Goal: Navigation & Orientation: Find specific page/section

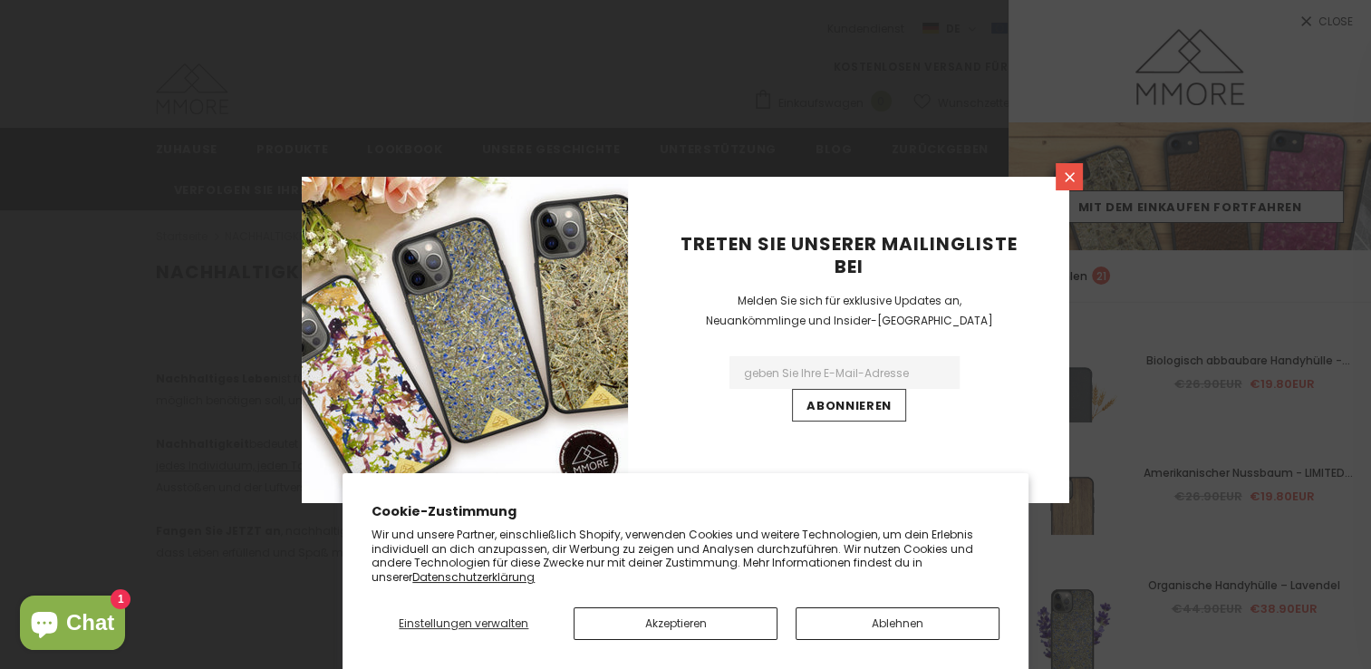
click at [1066, 173] on icon at bounding box center [1070, 177] width 10 height 10
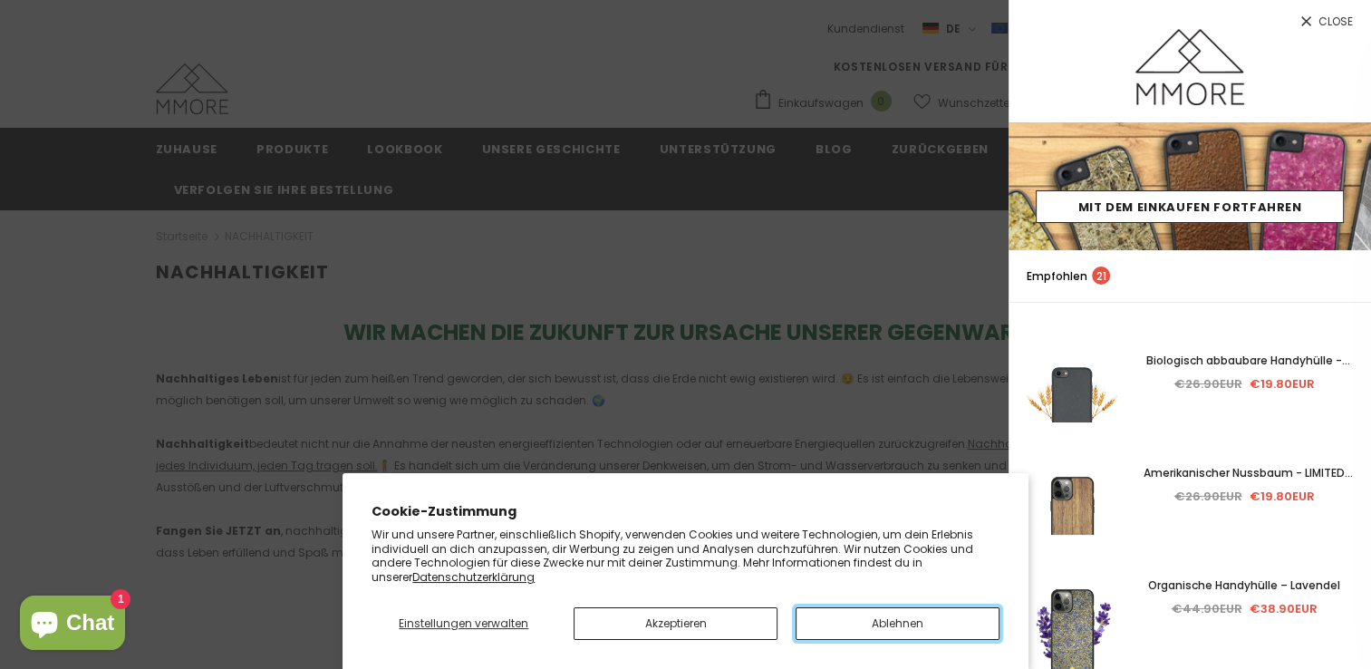
click at [902, 618] on button "Ablehnen" at bounding box center [898, 623] width 204 height 33
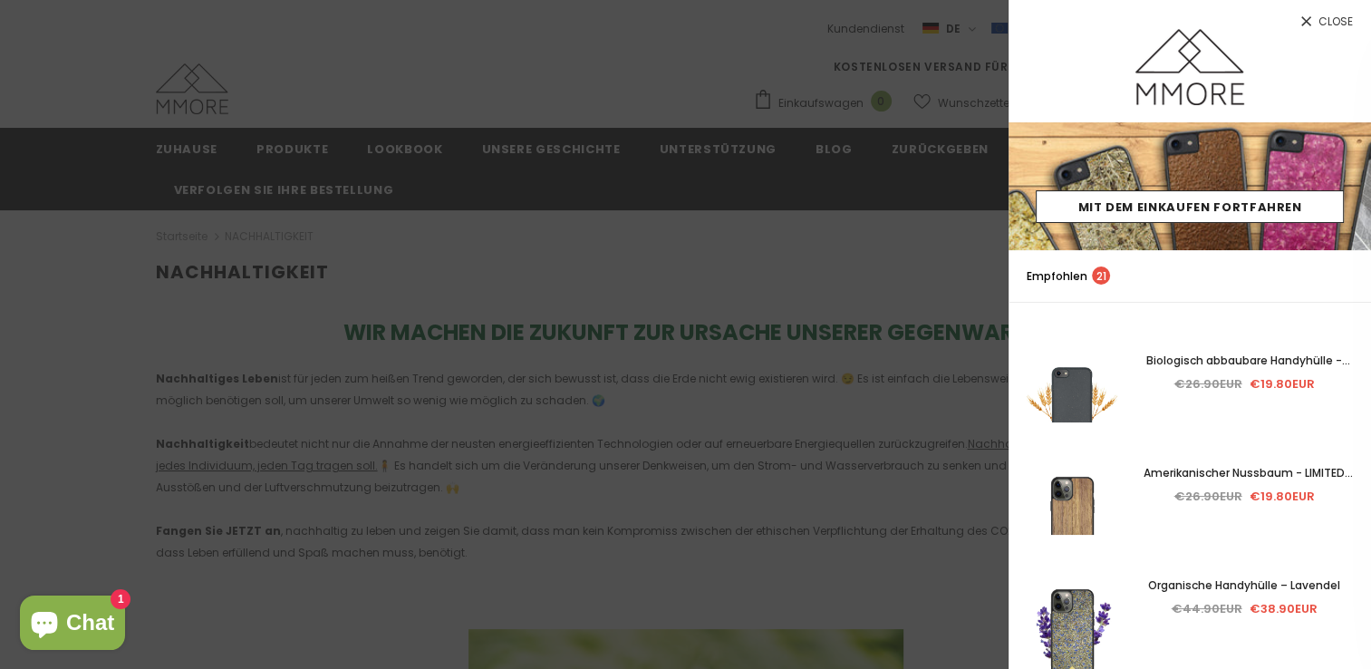
click at [1056, 32] on div at bounding box center [1190, 75] width 362 height 93
drag, startPoint x: 853, startPoint y: 16, endPoint x: 817, endPoint y: 62, distance: 57.5
click at [817, 62] on div at bounding box center [685, 334] width 1371 height 669
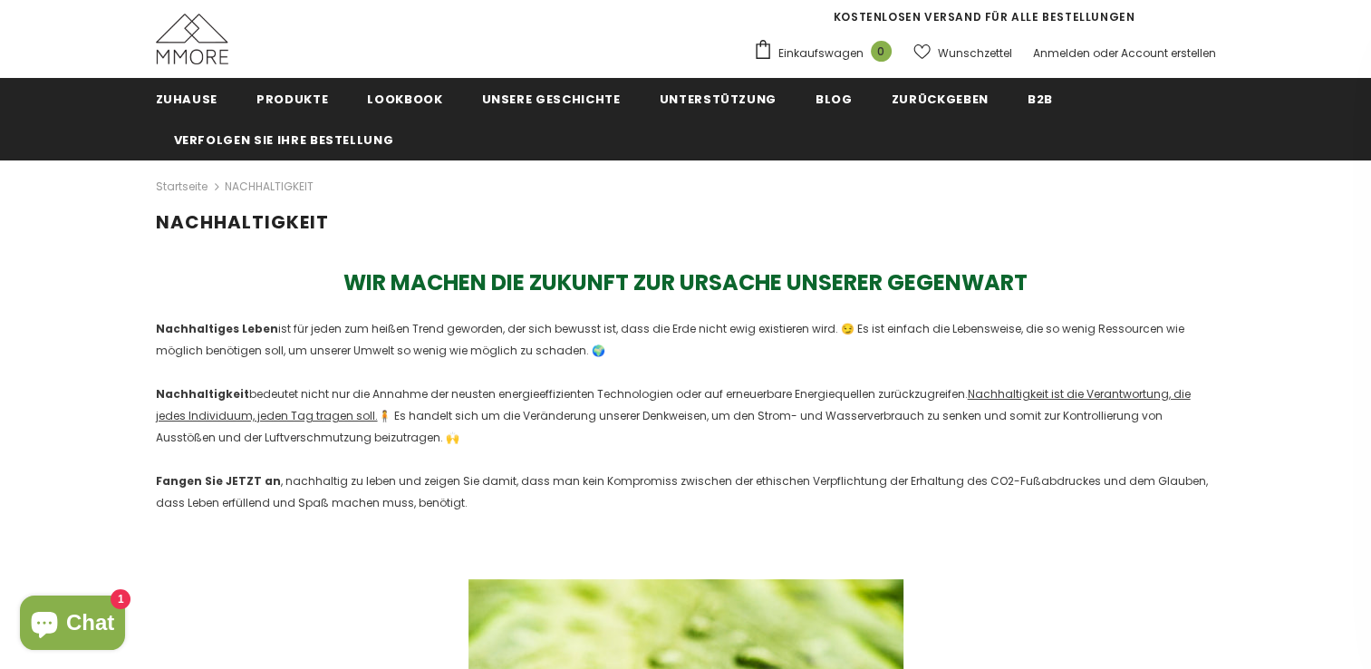
scroll to position [43, 0]
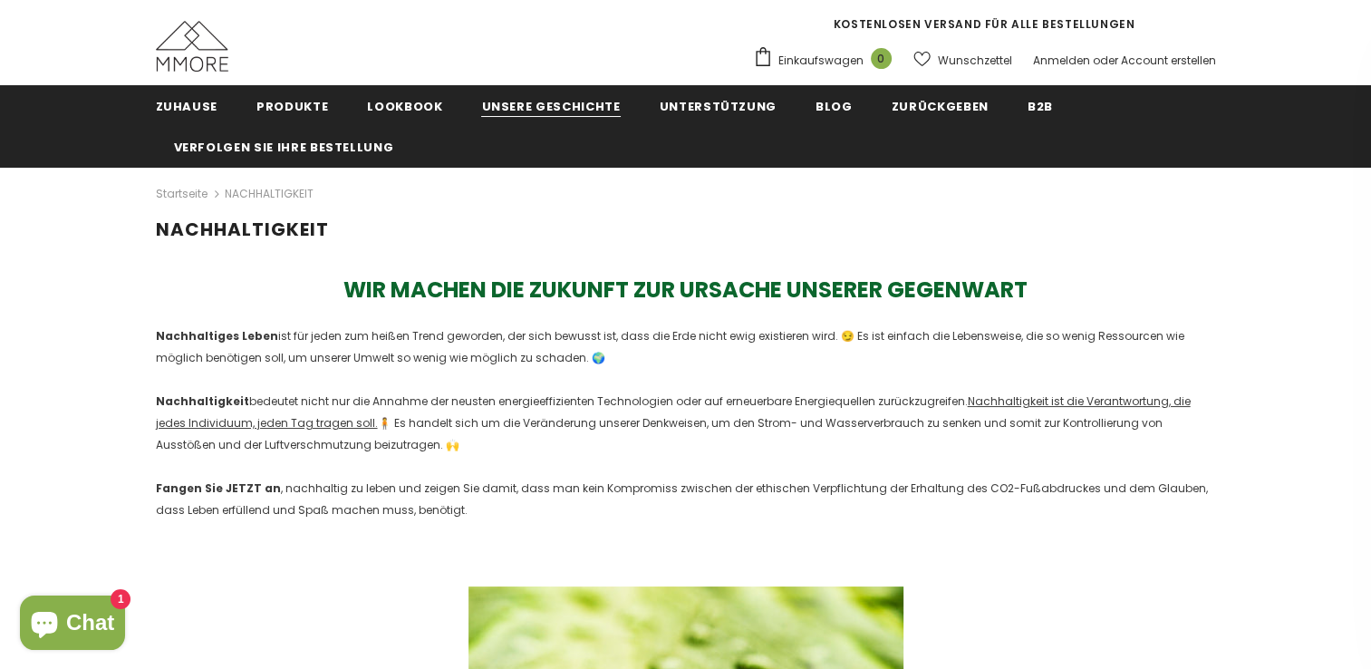
click at [520, 101] on span "Unsere Geschichte" at bounding box center [550, 106] width 139 height 17
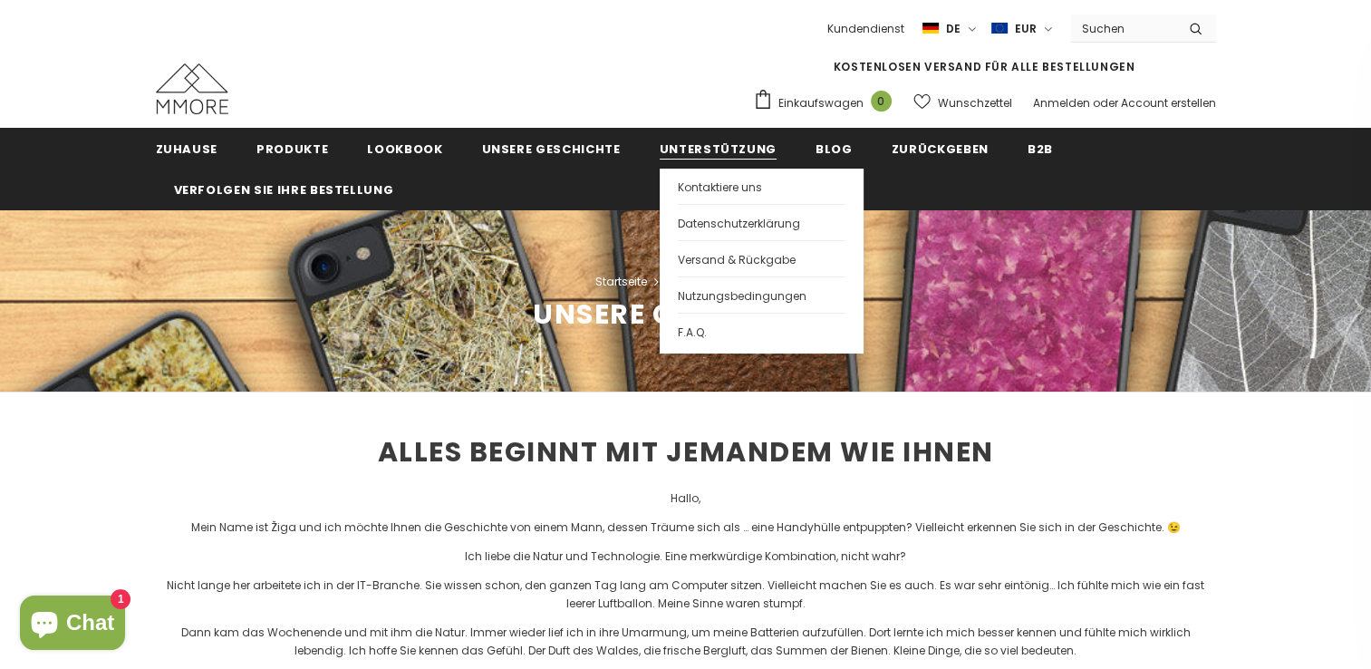
click at [660, 149] on span "Unterstützung" at bounding box center [718, 148] width 117 height 17
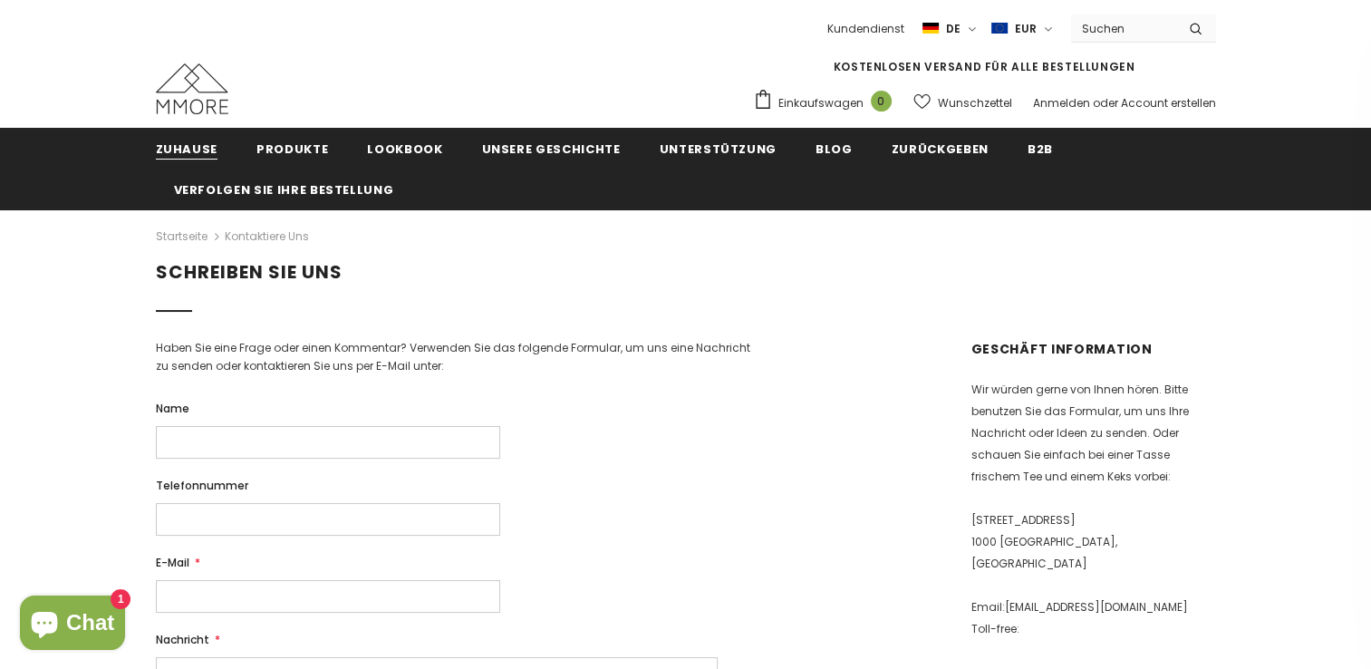
click at [179, 154] on span "Zuhause" at bounding box center [187, 148] width 63 height 17
